Goal: Transaction & Acquisition: Download file/media

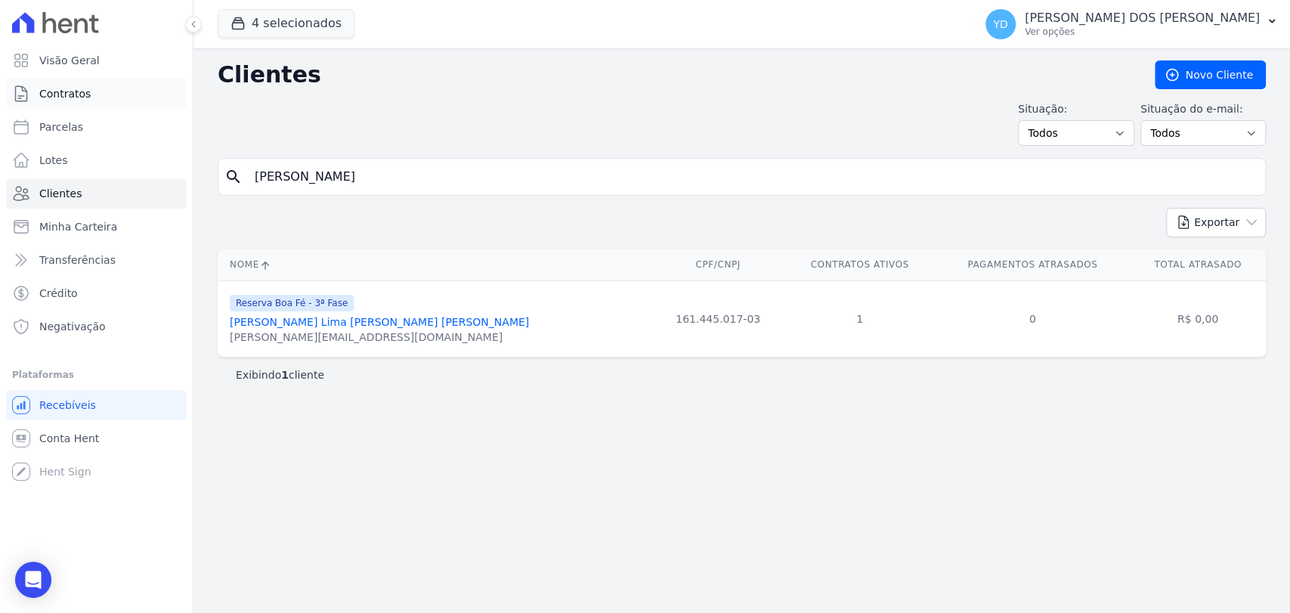
click at [103, 92] on link "Contratos" at bounding box center [96, 94] width 181 height 30
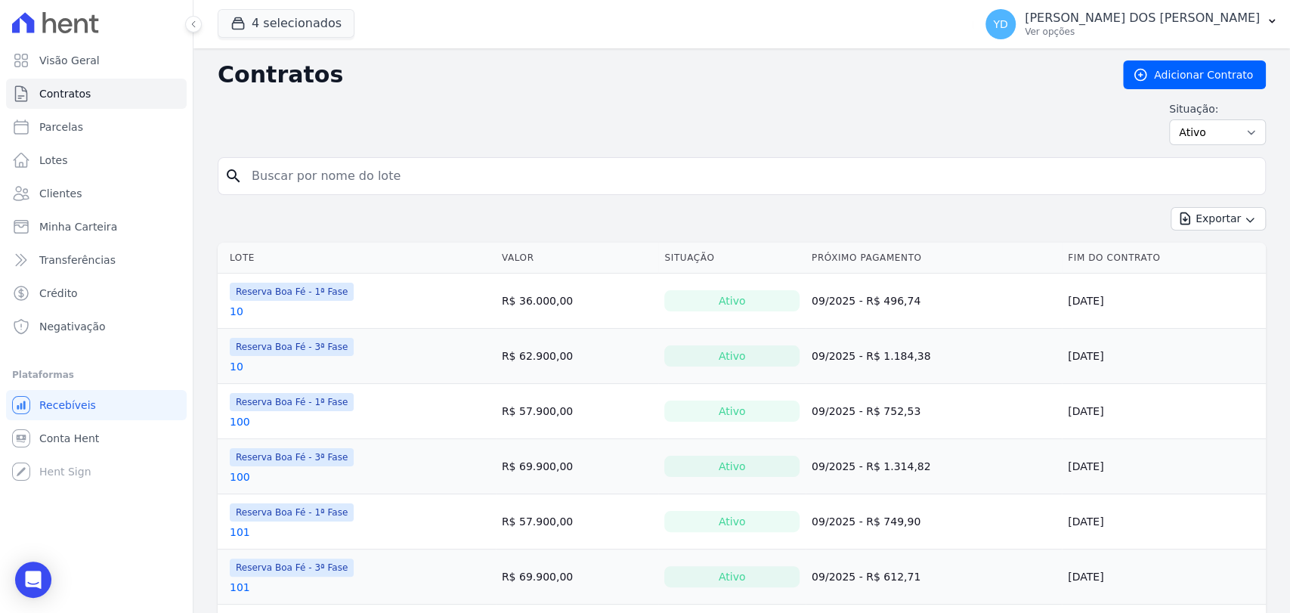
click at [301, 178] on input "search" at bounding box center [750, 176] width 1016 height 30
type input "13"
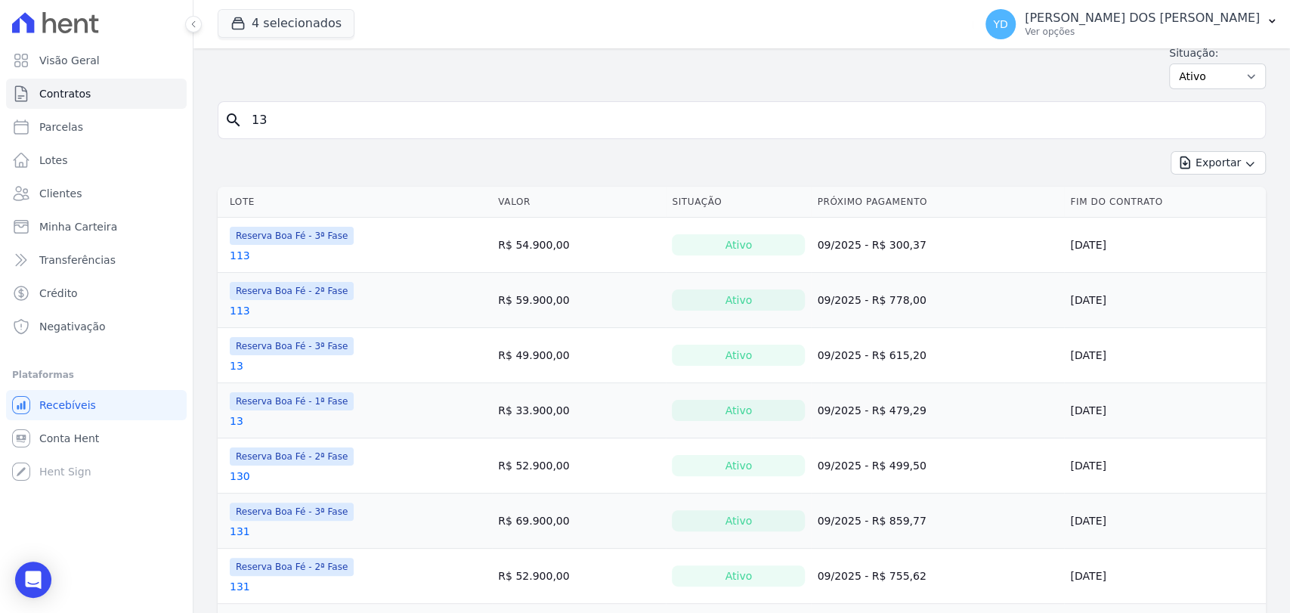
scroll to position [252, 0]
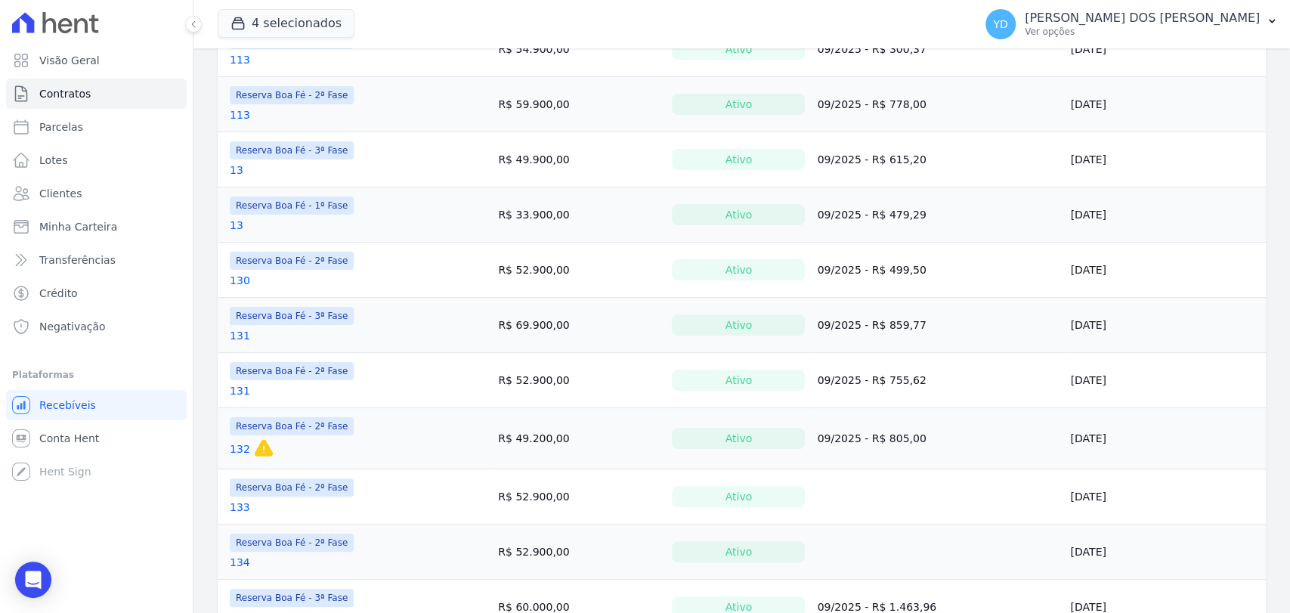
drag, startPoint x: 237, startPoint y: 231, endPoint x: 236, endPoint y: 221, distance: 9.8
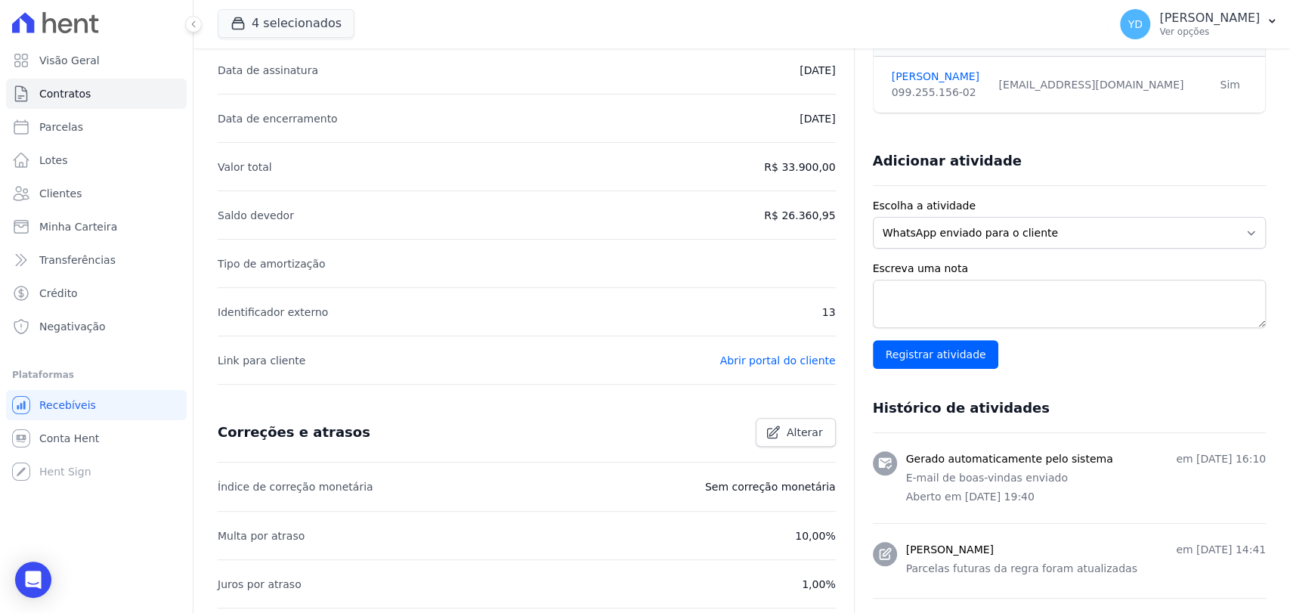
scroll to position [737, 0]
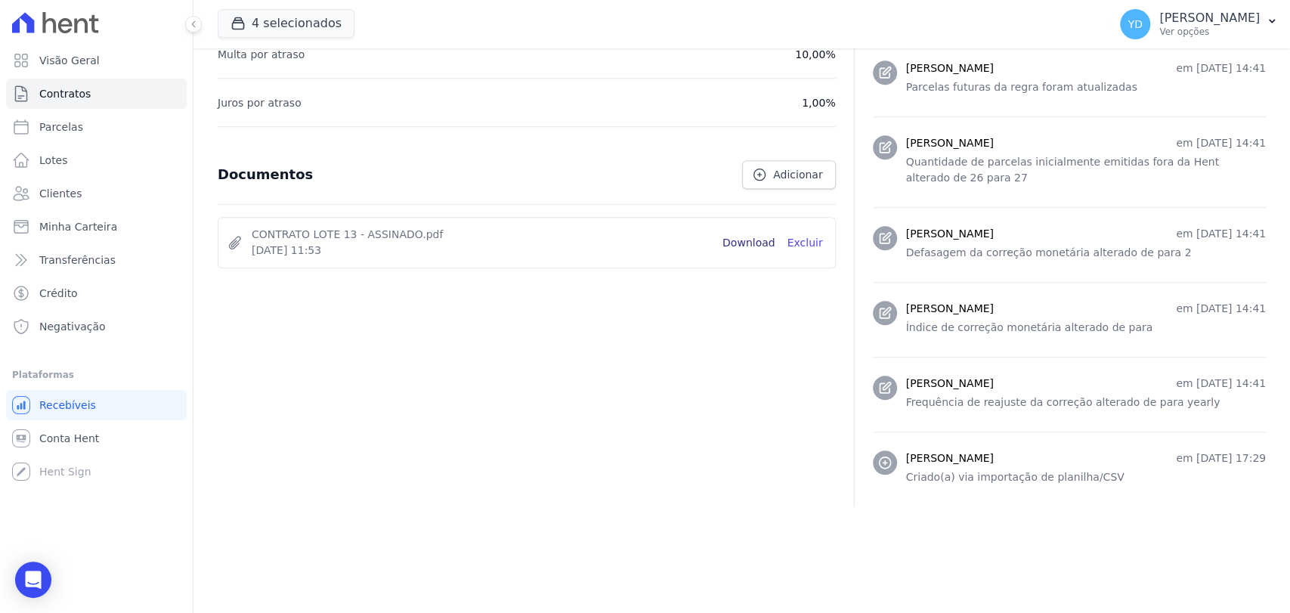
click at [743, 251] on li "CONTRATO LOTE 13 - ASSINADO.pdf 21 de Março de 2024, 11:53 Download Excluir" at bounding box center [526, 243] width 616 height 50
click at [745, 240] on link "Download" at bounding box center [748, 243] width 53 height 16
